Goal: Task Accomplishment & Management: Complete application form

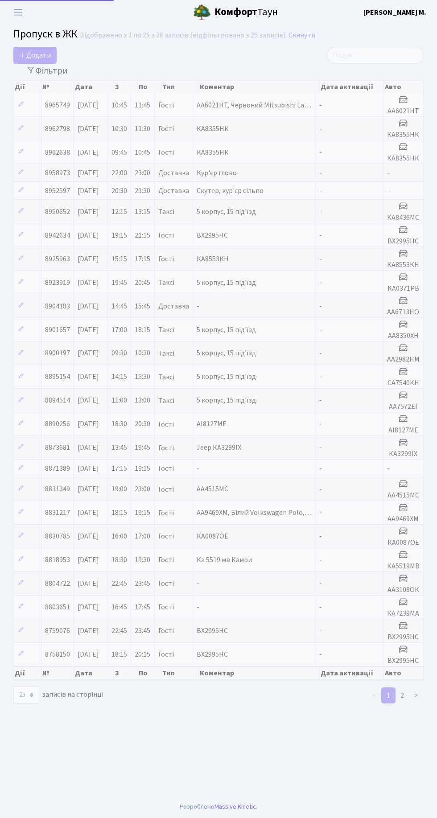
select select "25"
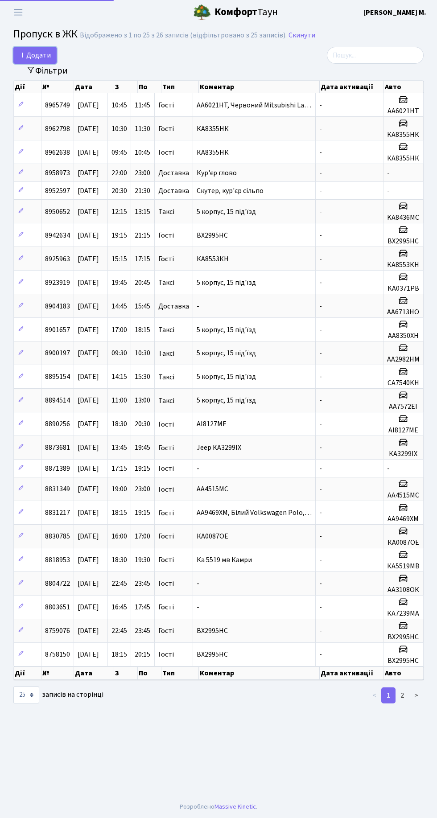
click at [36, 56] on span "Додати" at bounding box center [35, 55] width 32 height 10
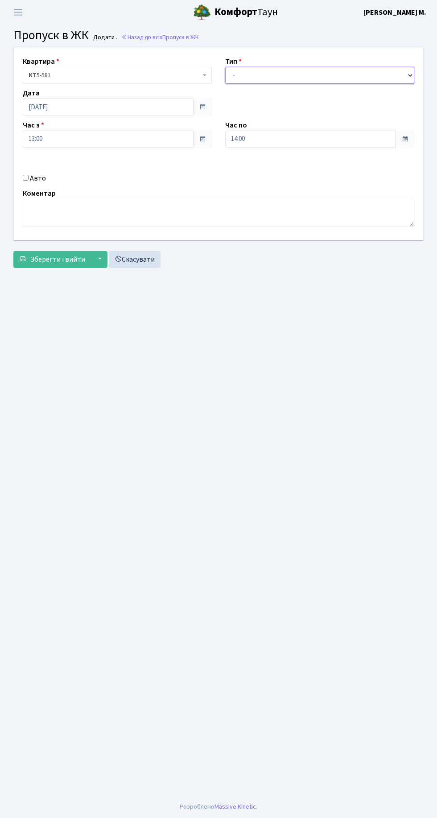
click at [283, 75] on select "- Доставка Таксі Гості Сервіс" at bounding box center [319, 75] width 189 height 17
select select "2"
click at [225, 67] on select "- Доставка Таксі Гості Сервіс" at bounding box center [319, 75] width 189 height 17
click at [26, 176] on input "Авто" at bounding box center [26, 178] width 6 height 6
checkbox input "true"
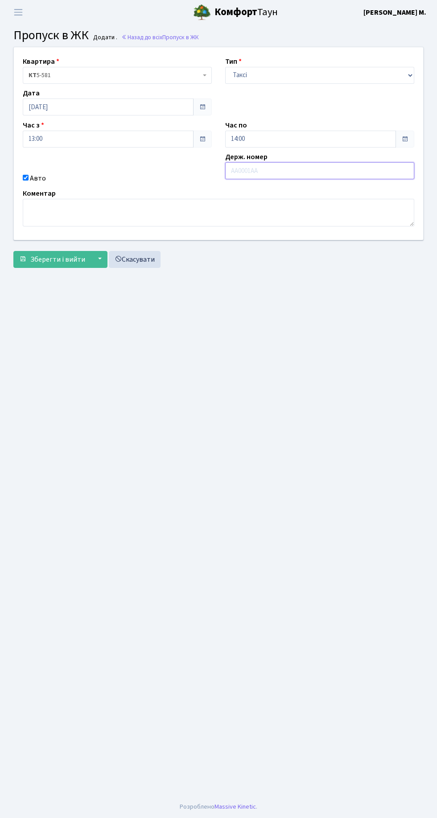
click at [280, 174] on input "text" at bounding box center [319, 170] width 189 height 17
type input "AA6409CO"
click at [64, 254] on span "Зберегти і вийти" at bounding box center [57, 259] width 55 height 10
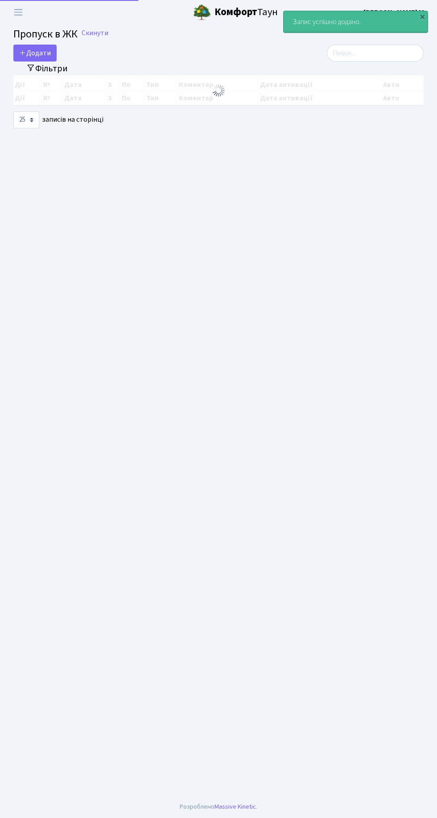
select select "25"
